Goal: Information Seeking & Learning: Learn about a topic

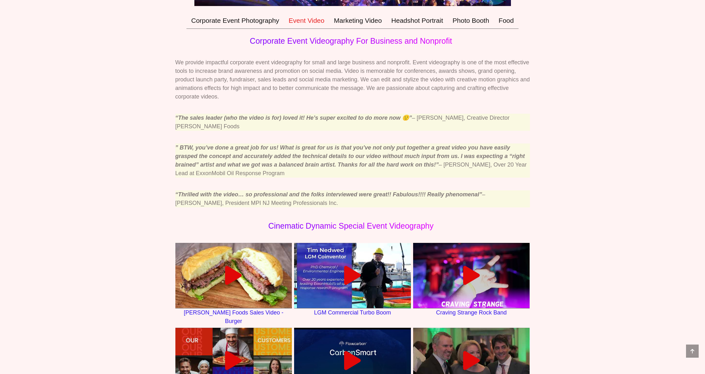
scroll to position [242, 0]
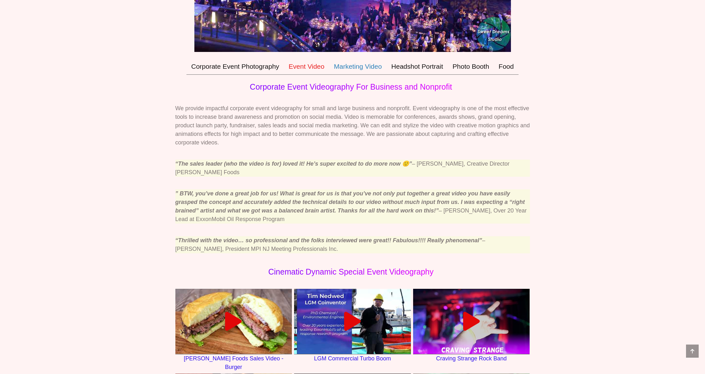
click at [362, 75] on link "Marketing Video" at bounding box center [357, 66] width 57 height 16
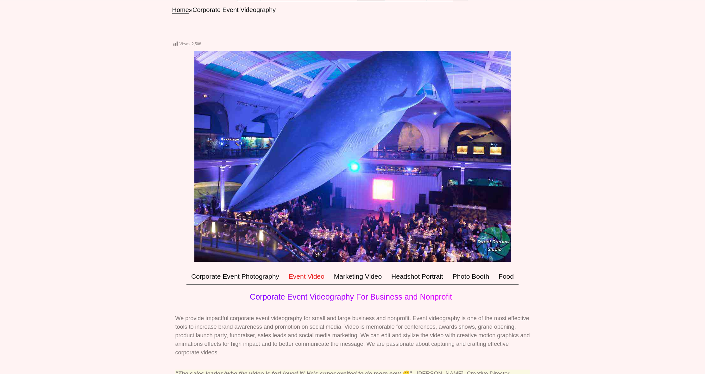
scroll to position [161, 0]
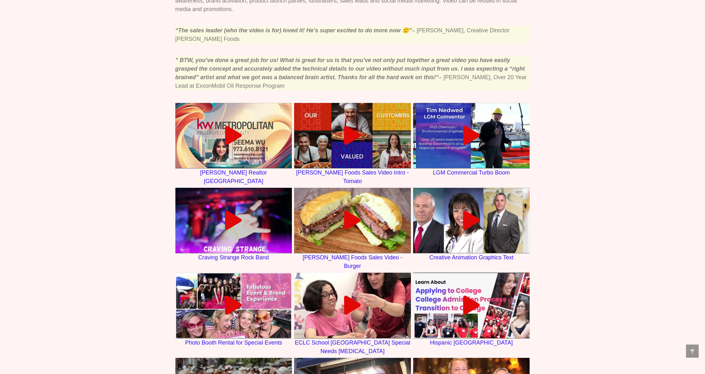
scroll to position [267, 0]
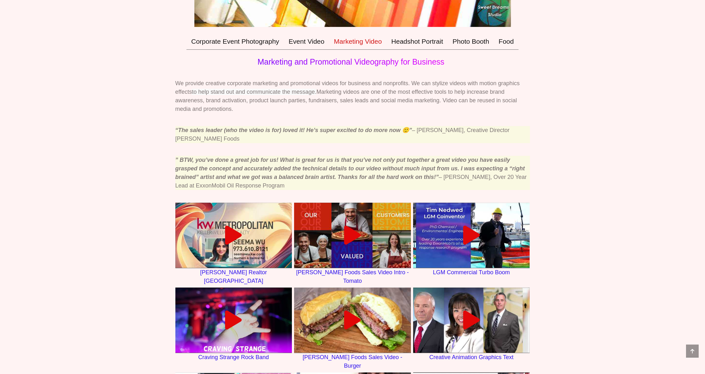
click at [127, 107] on div "Views: 65 Main Menu Corporate Event Photography Event Video Marketing Video Hea…" at bounding box center [352, 258] width 705 height 934
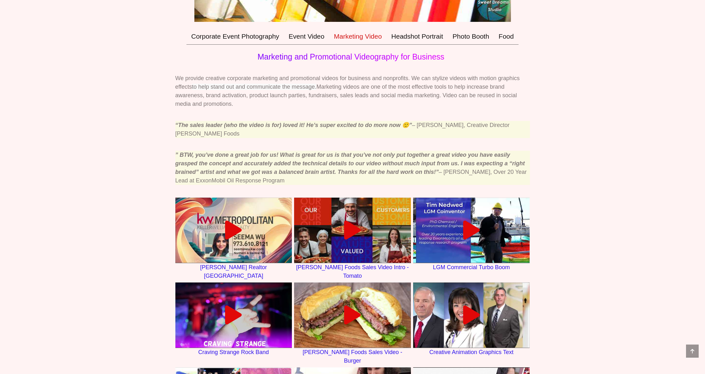
scroll to position [268, 0]
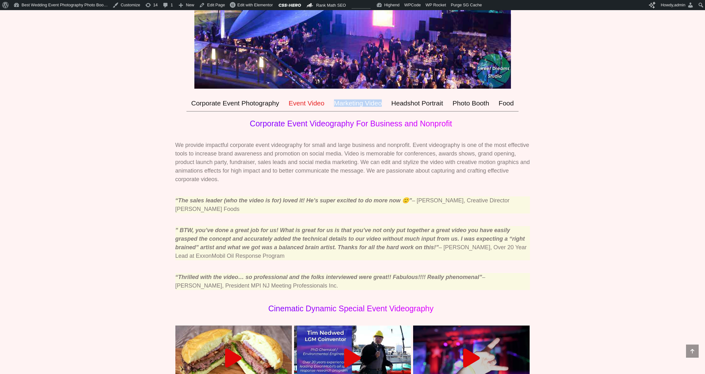
scroll to position [21, 0]
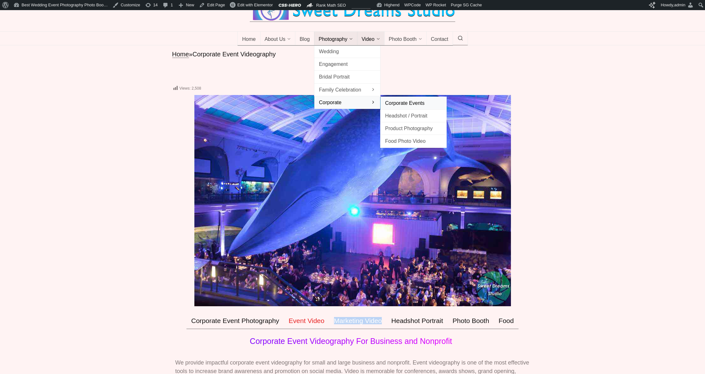
click at [416, 107] on span "Corporate Events" at bounding box center [413, 103] width 57 height 9
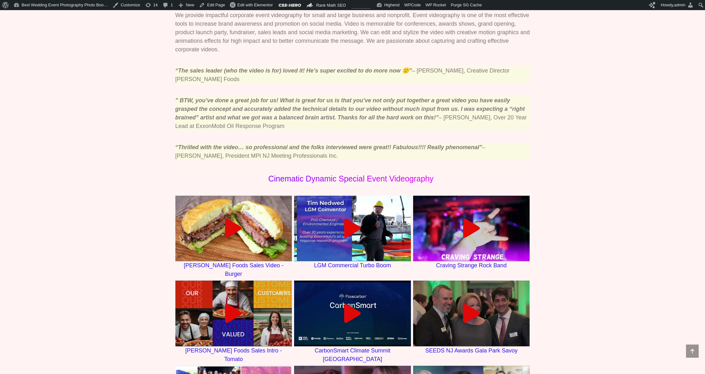
scroll to position [196, 0]
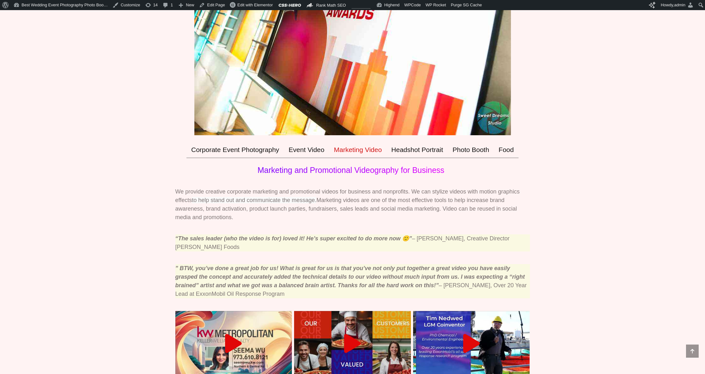
scroll to position [338, 0]
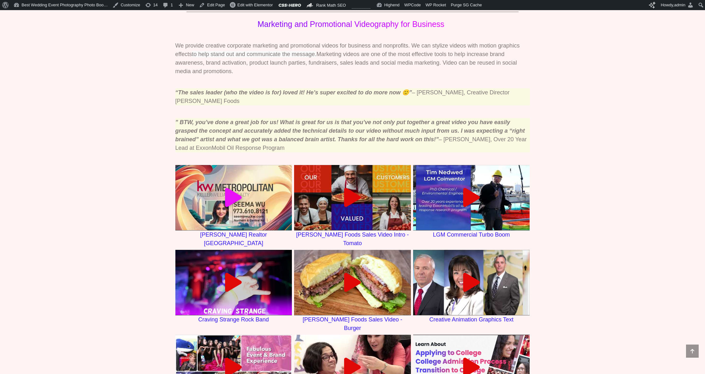
click at [232, 195] on icon at bounding box center [233, 197] width 19 height 19
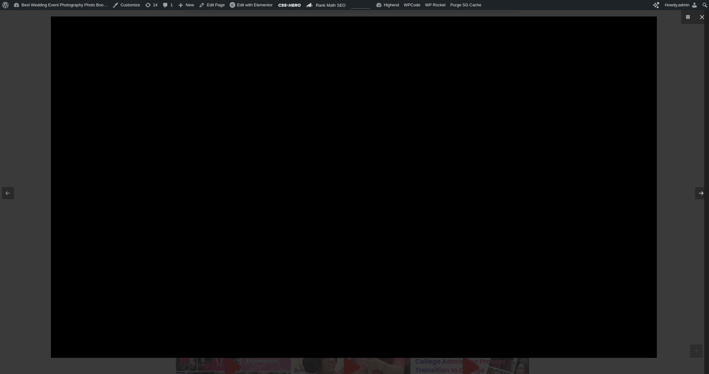
click at [47, 25] on div at bounding box center [354, 187] width 709 height 374
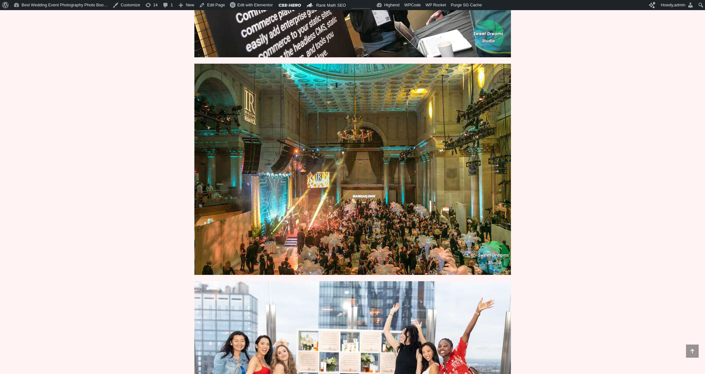
scroll to position [630, 0]
